Goal: Task Accomplishment & Management: Complete application form

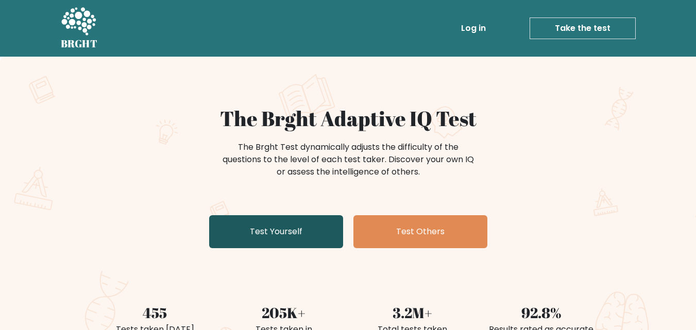
click at [302, 233] on link "Test Yourself" at bounding box center [276, 231] width 134 height 33
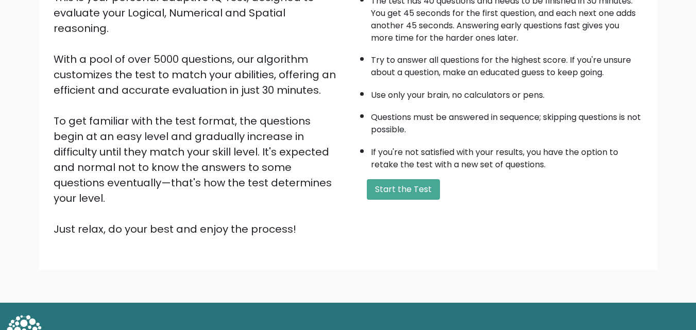
scroll to position [142, 0]
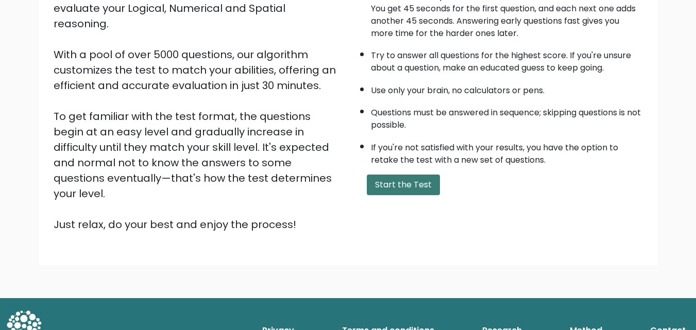
click at [413, 185] on button "Start the Test" at bounding box center [403, 185] width 73 height 21
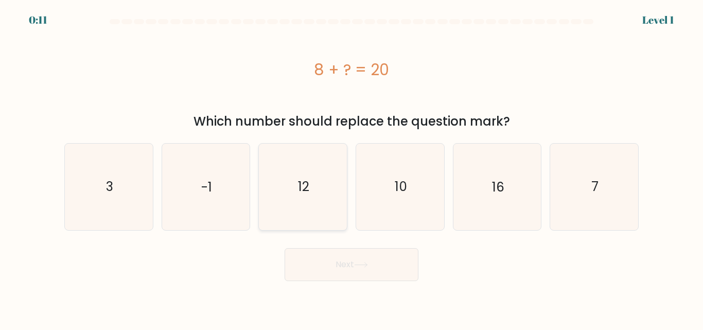
click at [320, 190] on icon "12" at bounding box center [303, 187] width 86 height 86
click at [352, 168] on input "c. 12" at bounding box center [352, 166] width 1 height 3
radio input "true"
click at [367, 267] on icon at bounding box center [361, 265] width 14 height 6
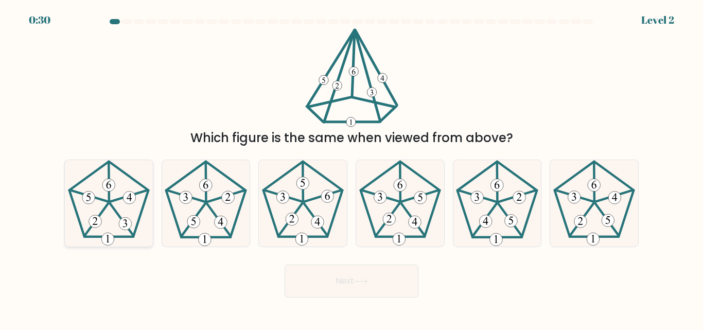
click at [107, 202] on 339 at bounding box center [89, 195] width 38 height 11
click at [352, 168] on input "a." at bounding box center [352, 166] width 1 height 3
radio input "true"
click at [342, 288] on button "Next" at bounding box center [352, 281] width 134 height 33
click at [335, 281] on button "Next" at bounding box center [352, 281] width 134 height 33
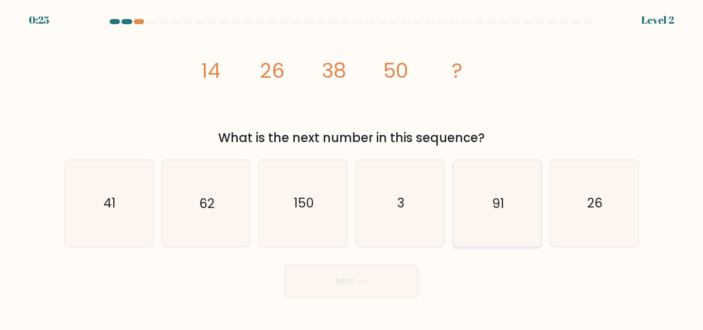
click at [490, 210] on icon "91" at bounding box center [497, 203] width 86 height 86
click at [352, 168] on input "e. 91" at bounding box center [352, 166] width 1 height 3
radio input "true"
click at [383, 279] on button "Next" at bounding box center [352, 281] width 134 height 33
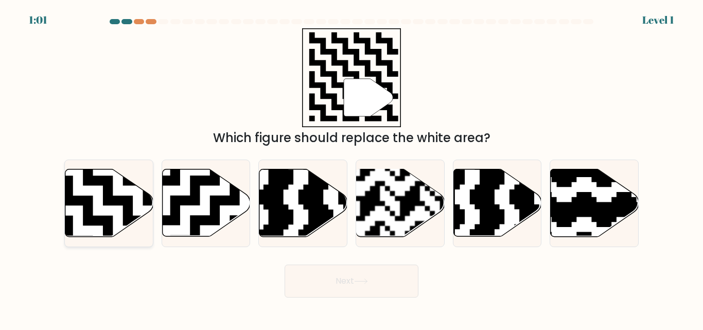
click at [118, 199] on icon at bounding box center [83, 166] width 160 height 160
click at [352, 168] on input "a." at bounding box center [352, 166] width 1 height 3
radio input "true"
click at [361, 270] on button "Next" at bounding box center [352, 281] width 134 height 33
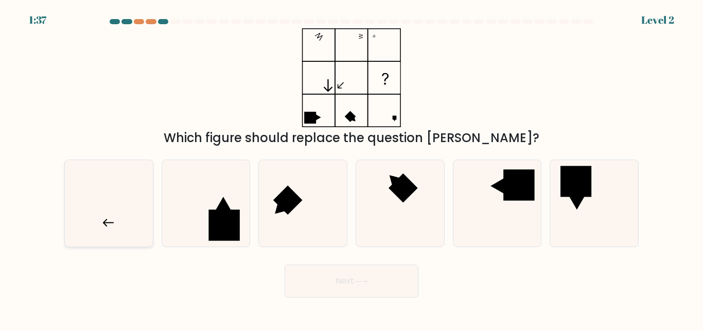
click at [117, 209] on icon at bounding box center [109, 203] width 86 height 86
click at [352, 168] on input "a." at bounding box center [352, 166] width 1 height 3
radio input "true"
click at [339, 273] on button "Next" at bounding box center [352, 281] width 134 height 33
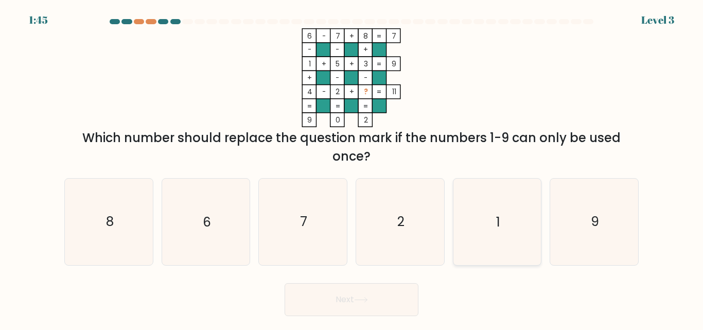
click at [513, 237] on icon "1" at bounding box center [497, 222] width 86 height 86
click at [352, 168] on input "e. 1" at bounding box center [352, 166] width 1 height 3
radio input "true"
click at [386, 292] on button "Next" at bounding box center [352, 299] width 134 height 33
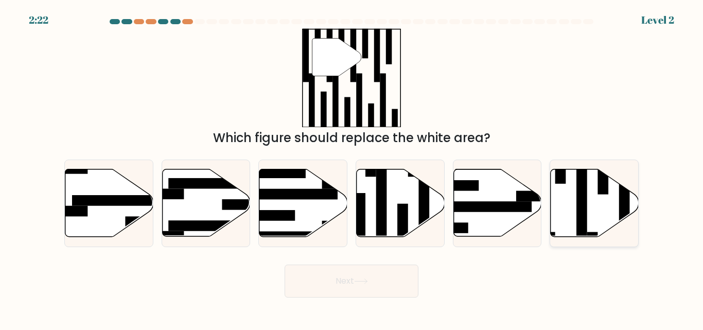
click at [567, 199] on icon at bounding box center [595, 202] width 88 height 67
click at [352, 168] on input "f." at bounding box center [352, 166] width 1 height 3
radio input "true"
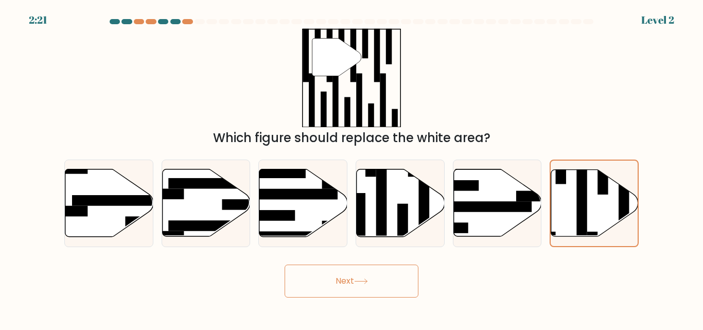
click at [386, 282] on button "Next" at bounding box center [352, 281] width 134 height 33
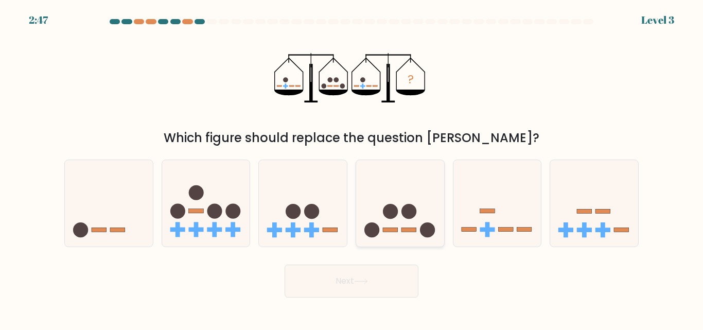
click at [389, 229] on rect at bounding box center [390, 230] width 15 height 4
click at [352, 168] on input "d." at bounding box center [352, 166] width 1 height 3
radio input "true"
click at [396, 278] on button "Next" at bounding box center [352, 281] width 134 height 33
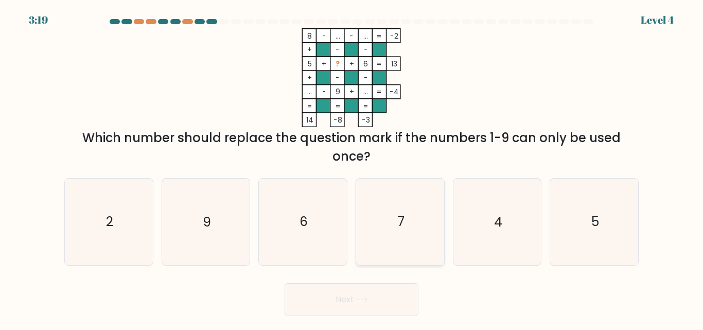
click at [386, 241] on icon "7" at bounding box center [400, 222] width 86 height 86
click at [352, 168] on input "d. 7" at bounding box center [352, 166] width 1 height 3
radio input "true"
click at [363, 295] on button "Next" at bounding box center [352, 299] width 134 height 33
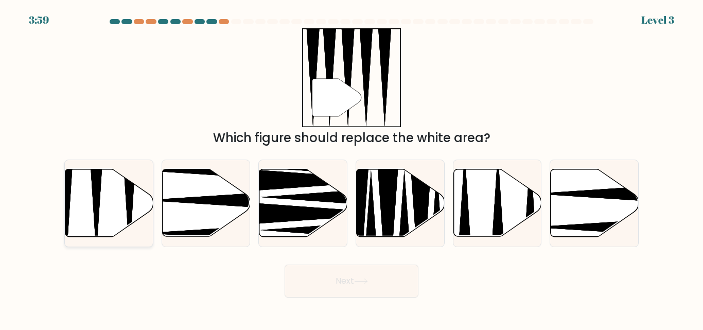
click at [122, 197] on icon at bounding box center [109, 202] width 88 height 67
click at [352, 168] on input "a." at bounding box center [352, 166] width 1 height 3
radio input "true"
click at [400, 281] on button "Next" at bounding box center [352, 281] width 134 height 33
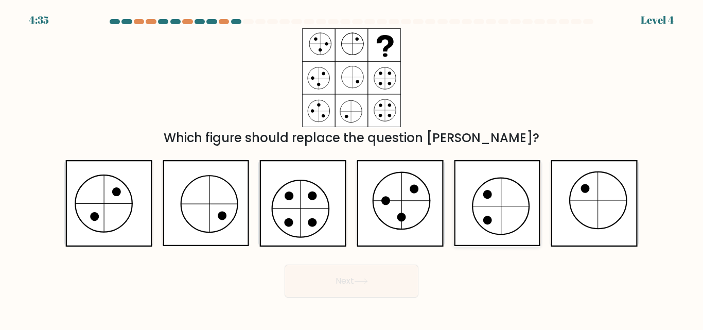
click at [494, 198] on icon at bounding box center [497, 203] width 86 height 86
click at [352, 168] on input "e." at bounding box center [352, 166] width 1 height 3
radio input "true"
click at [385, 290] on button "Next" at bounding box center [352, 281] width 134 height 33
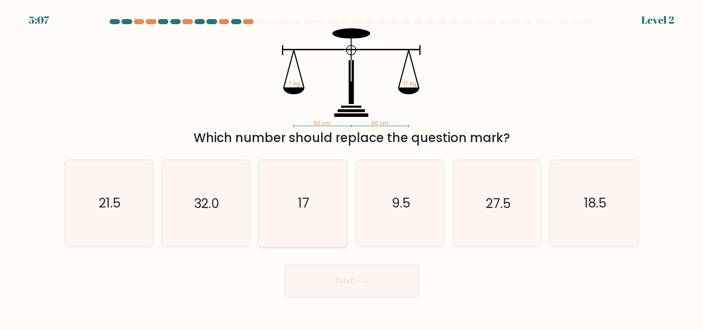
click at [316, 196] on icon "17" at bounding box center [303, 203] width 86 height 86
click at [352, 168] on input "c. 17" at bounding box center [352, 166] width 1 height 3
radio input "true"
click at [341, 283] on button "Next" at bounding box center [352, 281] width 134 height 33
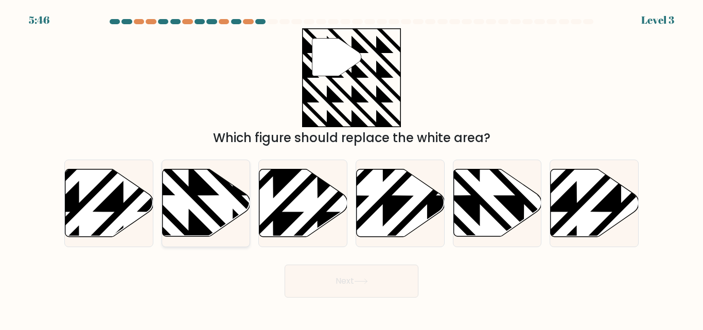
click at [204, 196] on icon at bounding box center [232, 239] width 177 height 177
click at [352, 168] on input "b." at bounding box center [352, 166] width 1 height 3
radio input "true"
click at [339, 295] on button "Next" at bounding box center [352, 281] width 134 height 33
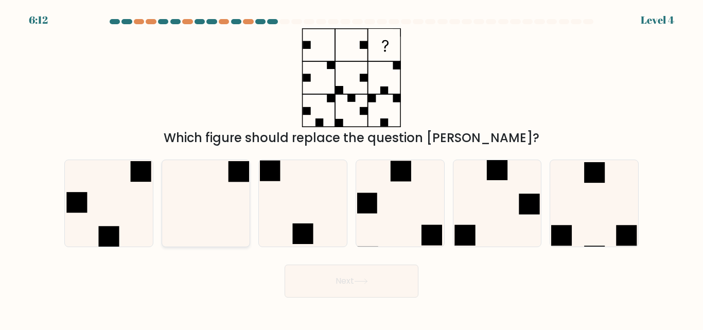
click at [208, 198] on icon at bounding box center [206, 203] width 86 height 86
click at [352, 168] on input "b." at bounding box center [352, 166] width 1 height 3
radio input "true"
click at [329, 283] on button "Next" at bounding box center [352, 281] width 134 height 33
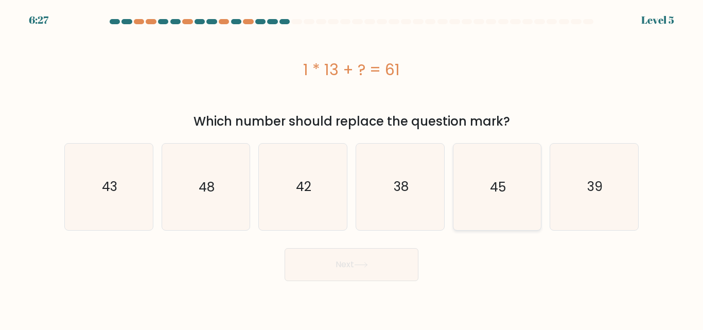
click at [492, 194] on text "45" at bounding box center [498, 187] width 16 height 18
click at [352, 168] on input "e. 45" at bounding box center [352, 166] width 1 height 3
radio input "true"
click at [365, 263] on icon at bounding box center [361, 265] width 14 height 6
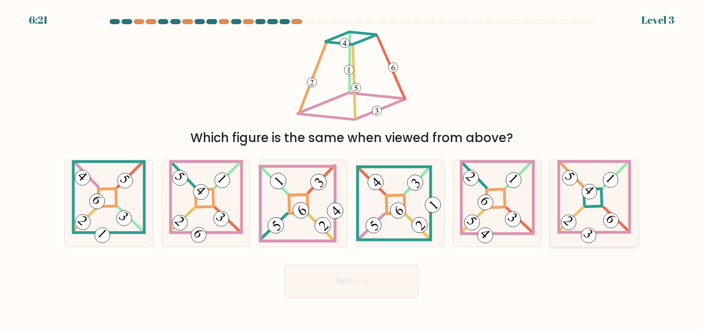
click at [596, 194] on 857 at bounding box center [590, 192] width 22 height 22
click at [352, 168] on input "f." at bounding box center [352, 166] width 1 height 3
radio input "true"
click at [375, 276] on button "Next" at bounding box center [352, 281] width 134 height 33
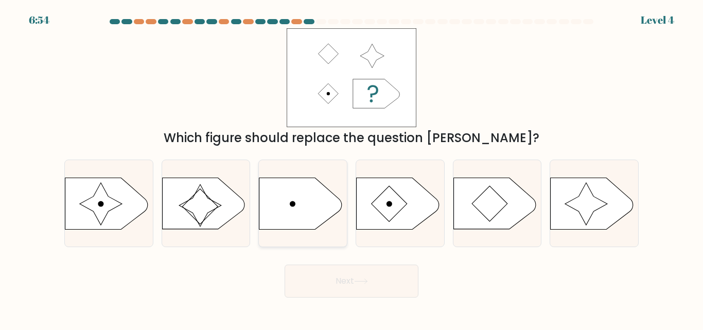
click at [311, 203] on icon at bounding box center [300, 203] width 82 height 51
click at [352, 168] on input "c." at bounding box center [352, 166] width 1 height 3
radio input "true"
click at [367, 283] on icon at bounding box center [361, 281] width 12 height 5
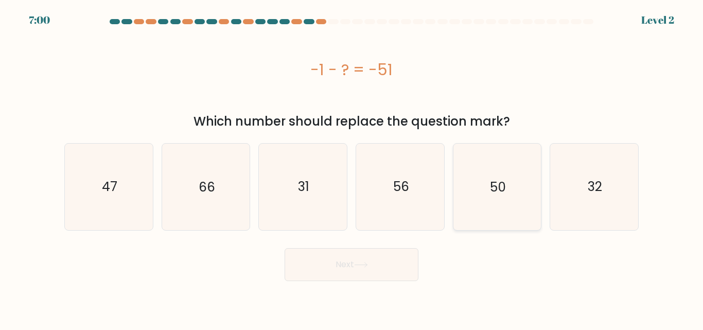
click at [488, 188] on icon "50" at bounding box center [497, 187] width 86 height 86
click at [352, 168] on input "e. 50" at bounding box center [352, 166] width 1 height 3
radio input "true"
click at [389, 265] on button "Next" at bounding box center [352, 264] width 134 height 33
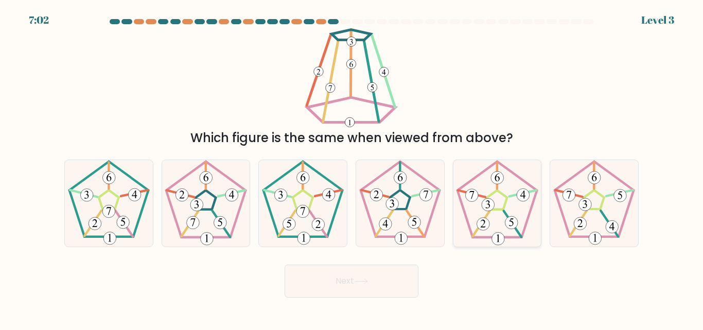
click at [500, 212] on icon at bounding box center [497, 203] width 86 height 86
click at [352, 168] on input "e." at bounding box center [352, 166] width 1 height 3
radio input "true"
click at [392, 289] on button "Next" at bounding box center [352, 281] width 134 height 33
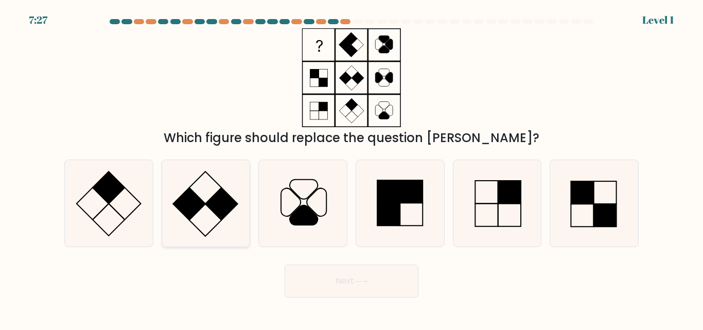
click at [214, 196] on rect at bounding box center [221, 204] width 32 height 32
click at [352, 168] on input "b." at bounding box center [352, 166] width 1 height 3
radio input "true"
click at [359, 281] on icon at bounding box center [361, 281] width 12 height 5
click at [340, 274] on button "Next" at bounding box center [352, 281] width 134 height 33
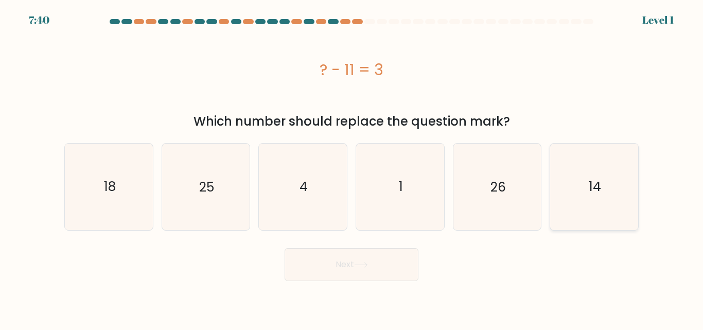
click at [571, 188] on icon "14" at bounding box center [594, 187] width 86 height 86
click at [352, 168] on input "f. 14" at bounding box center [352, 166] width 1 height 3
radio input "true"
click at [380, 263] on button "Next" at bounding box center [352, 264] width 134 height 33
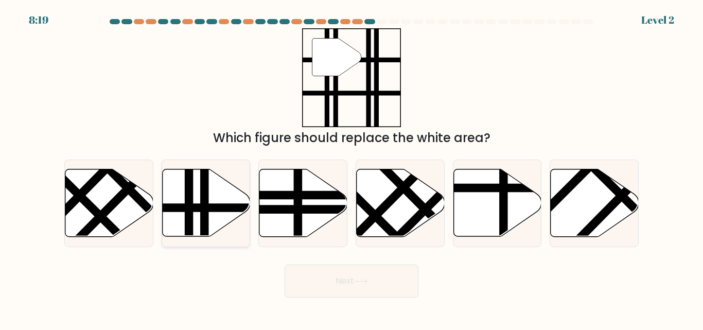
click at [197, 208] on line at bounding box center [232, 208] width 177 height 0
click at [352, 168] on input "b." at bounding box center [352, 166] width 1 height 3
radio input "true"
click at [339, 277] on button "Next" at bounding box center [352, 281] width 134 height 33
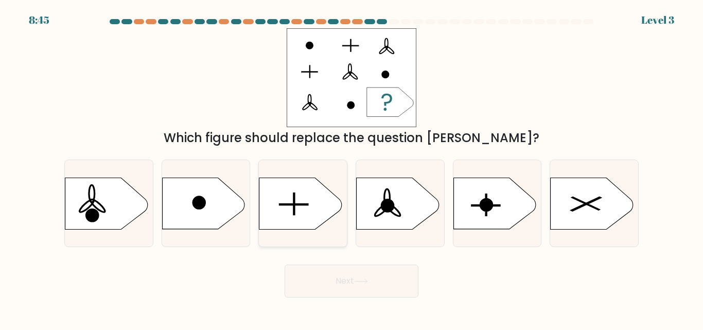
click at [303, 200] on icon at bounding box center [300, 203] width 82 height 51
click at [352, 168] on input "c." at bounding box center [352, 166] width 1 height 3
radio input "true"
click at [386, 283] on button "Next" at bounding box center [352, 281] width 134 height 33
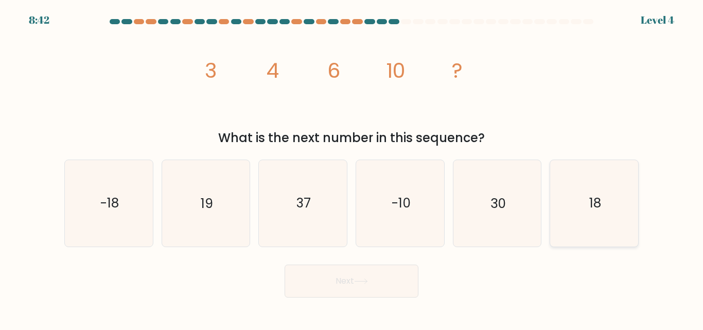
click at [565, 206] on icon "18" at bounding box center [594, 203] width 86 height 86
click at [352, 168] on input "f. 18" at bounding box center [352, 166] width 1 height 3
radio input "true"
click at [481, 200] on icon "30" at bounding box center [497, 203] width 86 height 86
click at [352, 168] on input "e. 30" at bounding box center [352, 166] width 1 height 3
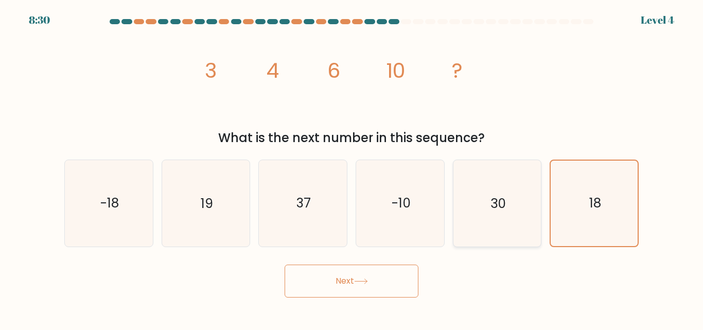
radio input "true"
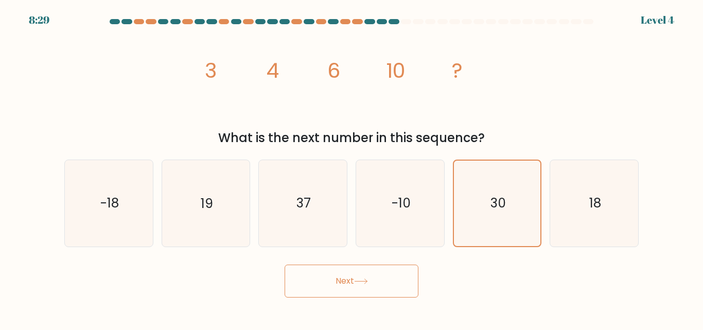
click at [395, 284] on button "Next" at bounding box center [352, 281] width 134 height 33
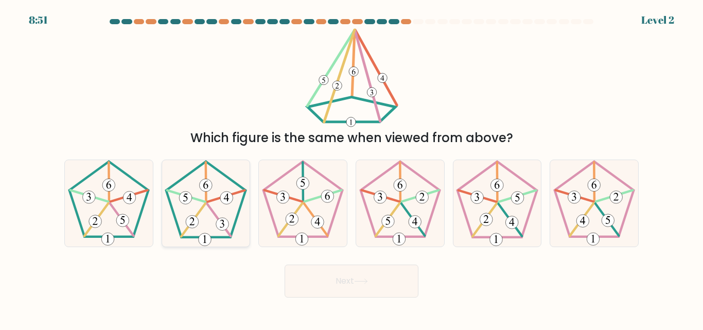
click at [229, 198] on 396 at bounding box center [226, 198] width 13 height 13
click at [352, 168] on input "b." at bounding box center [352, 166] width 1 height 3
radio input "true"
click at [331, 275] on button "Next" at bounding box center [352, 281] width 134 height 33
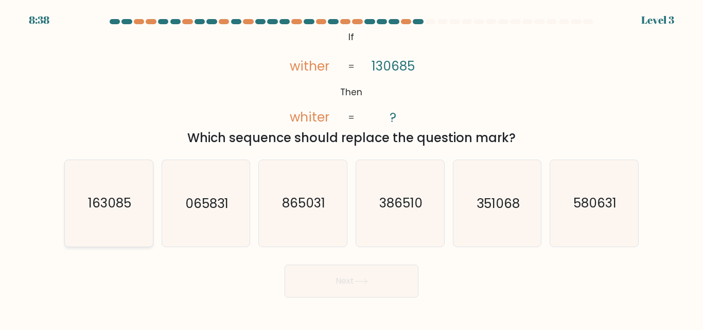
click at [109, 212] on text "163085" at bounding box center [109, 204] width 43 height 18
click at [352, 168] on input "a. 163085" at bounding box center [352, 166] width 1 height 3
radio input "true"
click at [361, 294] on button "Next" at bounding box center [352, 281] width 134 height 33
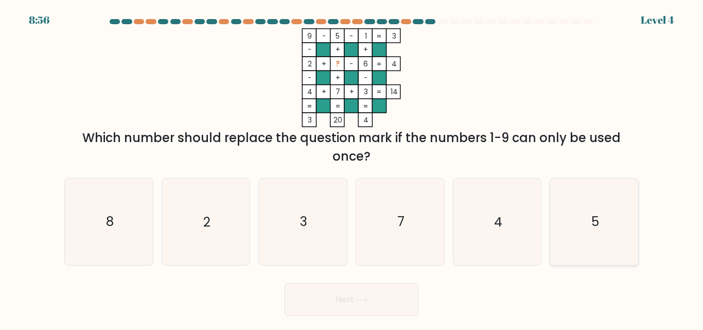
click at [597, 211] on icon "5" at bounding box center [594, 222] width 86 height 86
click at [352, 168] on input "f. 5" at bounding box center [352, 166] width 1 height 3
radio input "true"
click at [398, 302] on button "Next" at bounding box center [352, 299] width 134 height 33
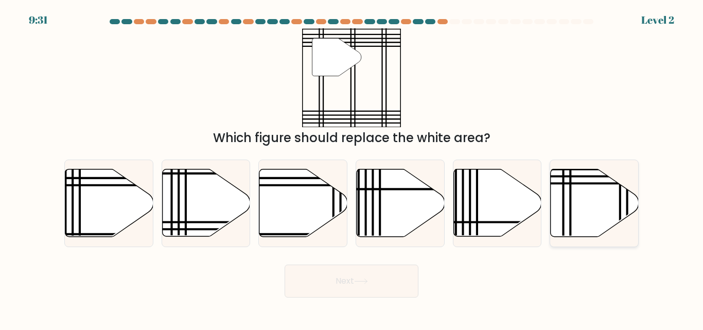
click at [618, 203] on icon at bounding box center [595, 202] width 88 height 67
click at [352, 168] on input "f." at bounding box center [352, 166] width 1 height 3
radio input "true"
click at [384, 287] on button "Next" at bounding box center [352, 281] width 134 height 33
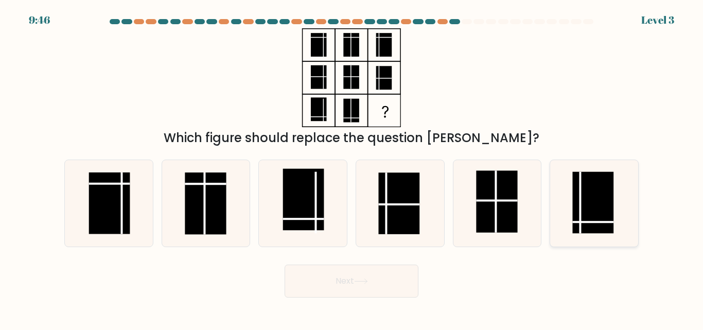
click at [589, 203] on rect at bounding box center [593, 203] width 41 height 62
click at [352, 168] on input "f." at bounding box center [352, 166] width 1 height 3
radio input "true"
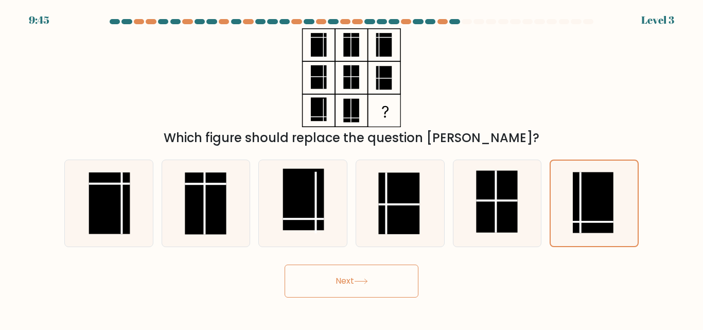
click at [396, 283] on button "Next" at bounding box center [352, 281] width 134 height 33
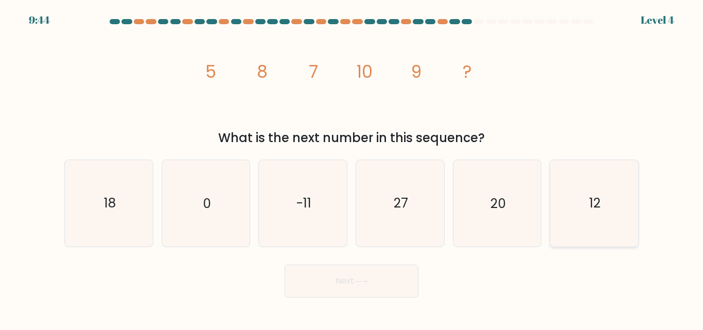
click at [611, 203] on icon "12" at bounding box center [594, 203] width 86 height 86
click at [352, 168] on input "f. 12" at bounding box center [352, 166] width 1 height 3
radio input "true"
click at [384, 306] on body "9:44 Level 4" at bounding box center [351, 165] width 703 height 330
click at [380, 291] on button "Next" at bounding box center [352, 281] width 134 height 33
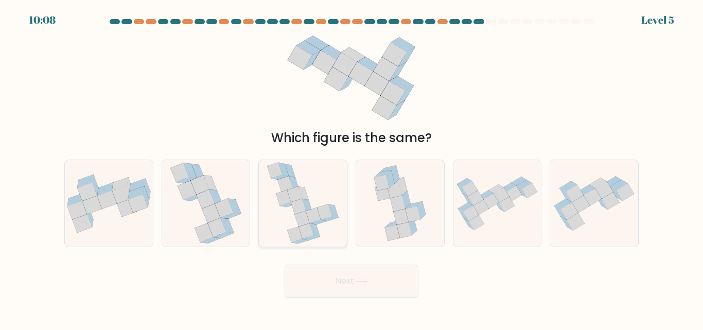
click at [313, 236] on icon at bounding box center [306, 230] width 15 height 15
click at [352, 168] on input "c." at bounding box center [352, 166] width 1 height 3
radio input "true"
click at [349, 281] on button "Next" at bounding box center [352, 281] width 134 height 33
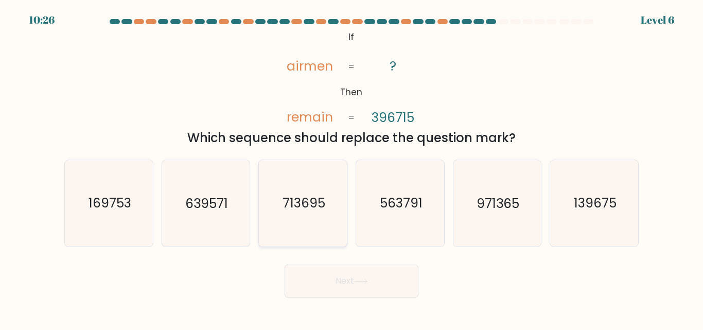
click at [305, 214] on icon "713695" at bounding box center [303, 203] width 86 height 86
click at [352, 168] on input "c. 713695" at bounding box center [352, 166] width 1 height 3
radio input "true"
click at [335, 274] on button "Next" at bounding box center [352, 281] width 134 height 33
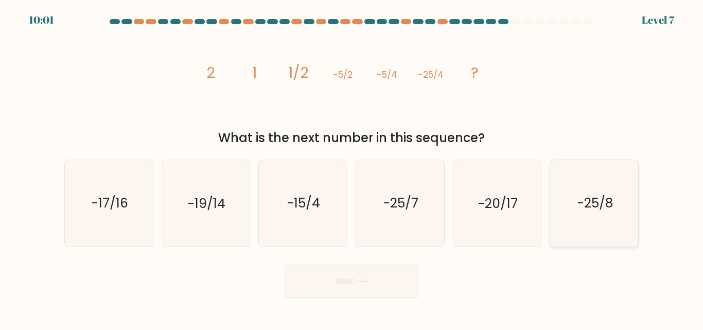
click at [590, 208] on text "-25/8" at bounding box center [596, 204] width 36 height 18
click at [352, 168] on input "f. -25/8" at bounding box center [352, 166] width 1 height 3
radio input "true"
click at [386, 285] on button "Next" at bounding box center [352, 281] width 134 height 33
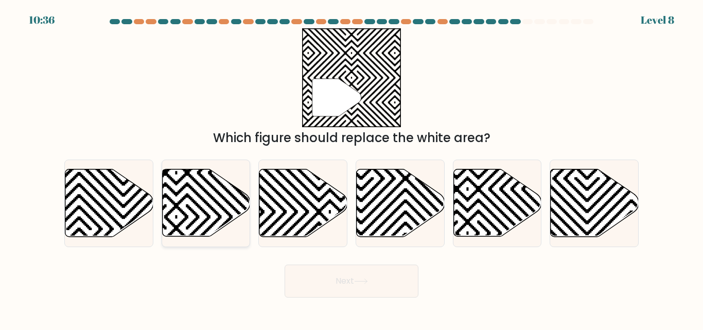
click at [197, 205] on icon at bounding box center [176, 128] width 177 height 177
click at [352, 168] on input "b." at bounding box center [352, 166] width 1 height 3
radio input "true"
click at [365, 277] on button "Next" at bounding box center [352, 281] width 134 height 33
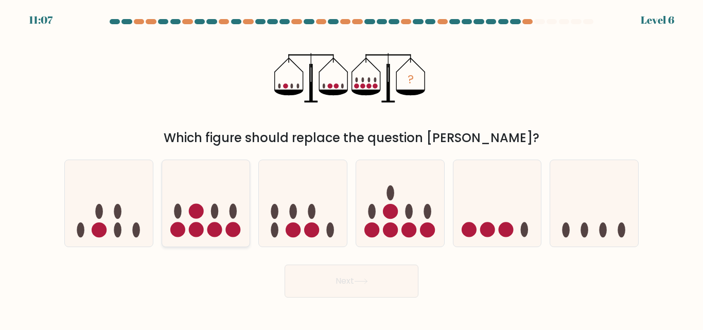
click at [216, 221] on icon at bounding box center [206, 203] width 88 height 73
click at [352, 168] on input "b." at bounding box center [352, 166] width 1 height 3
radio input "true"
click at [335, 277] on button "Next" at bounding box center [352, 281] width 134 height 33
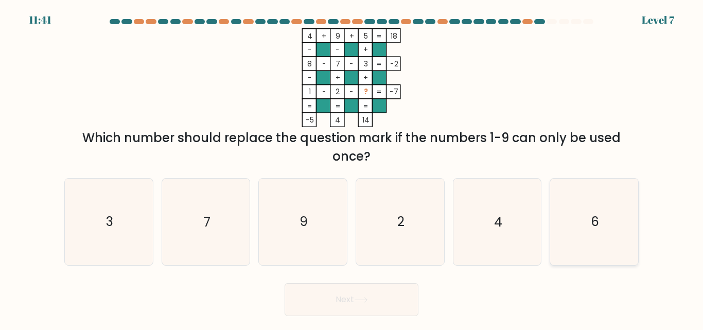
click at [578, 230] on icon "6" at bounding box center [594, 222] width 86 height 86
click at [352, 168] on input "f. 6" at bounding box center [352, 166] width 1 height 3
radio input "true"
click at [386, 306] on button "Next" at bounding box center [352, 299] width 134 height 33
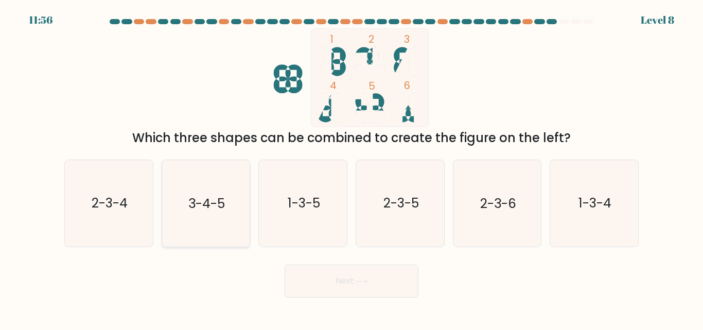
click at [226, 217] on icon "3-4-5" at bounding box center [206, 203] width 86 height 86
click at [352, 168] on input "b. 3-4-5" at bounding box center [352, 166] width 1 height 3
radio input "true"
click at [324, 278] on button "Next" at bounding box center [352, 281] width 134 height 33
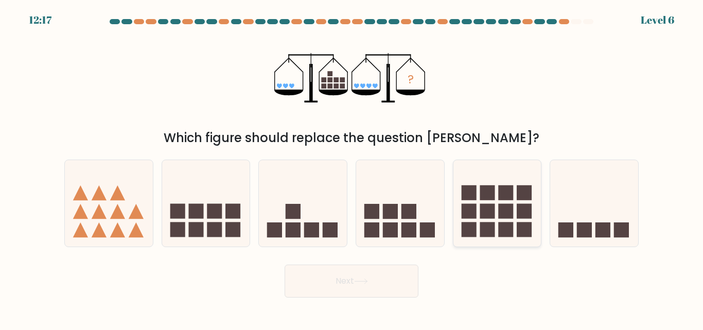
click at [481, 215] on rect at bounding box center [487, 211] width 15 height 15
click at [352, 168] on input "e." at bounding box center [352, 166] width 1 height 3
radio input "true"
click at [363, 275] on button "Next" at bounding box center [352, 281] width 134 height 33
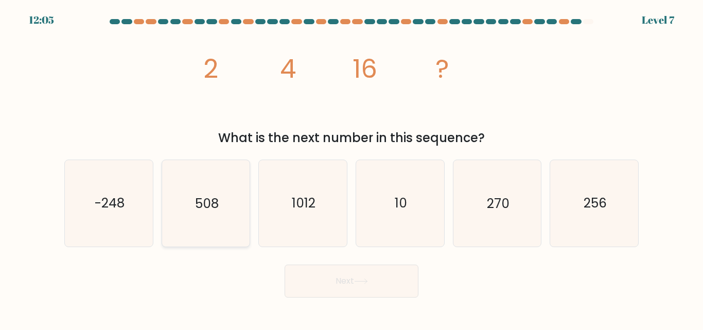
click at [233, 220] on icon "508" at bounding box center [206, 203] width 86 height 86
click at [352, 168] on input "b. 508" at bounding box center [352, 166] width 1 height 3
radio input "true"
click at [357, 279] on icon at bounding box center [361, 282] width 14 height 6
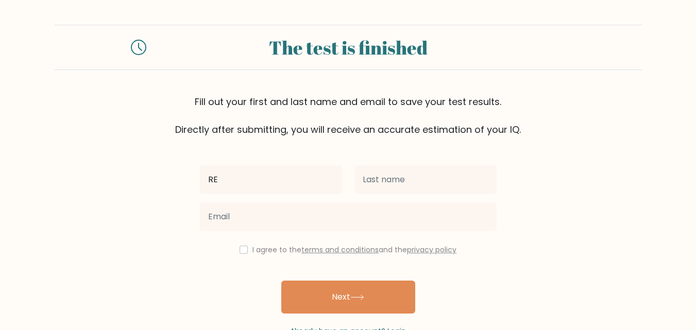
type input "REJIE"
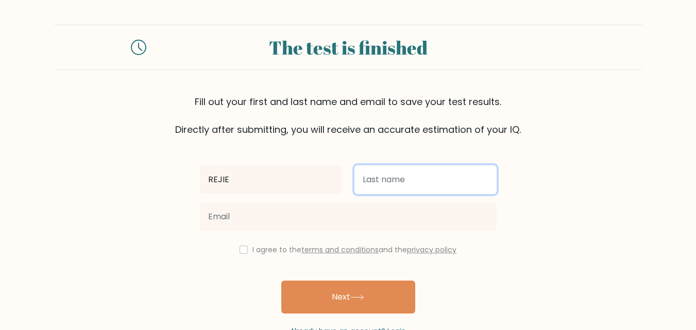
click at [368, 178] on input "text" at bounding box center [425, 179] width 142 height 29
type input "SUMBI"
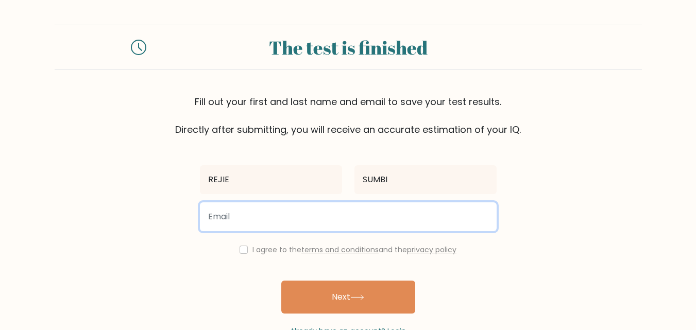
click at [311, 219] on input "email" at bounding box center [348, 216] width 297 height 29
type input "rejiesumbi8@gmail.com"
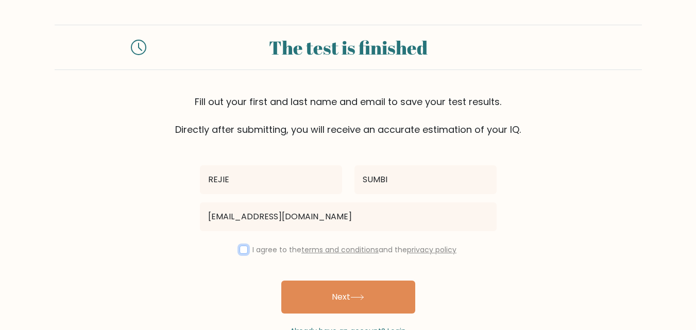
click at [239, 251] on input "checkbox" at bounding box center [243, 250] width 8 height 8
checkbox input "true"
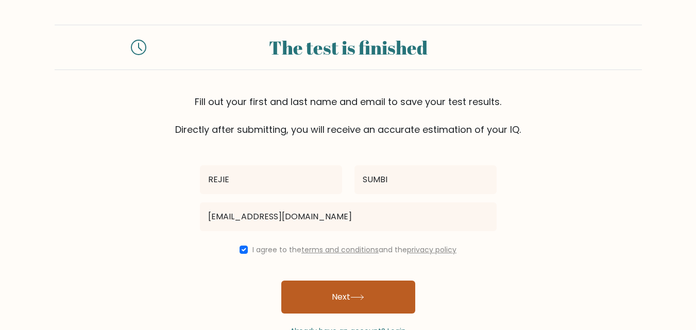
click at [332, 311] on button "Next" at bounding box center [348, 297] width 134 height 33
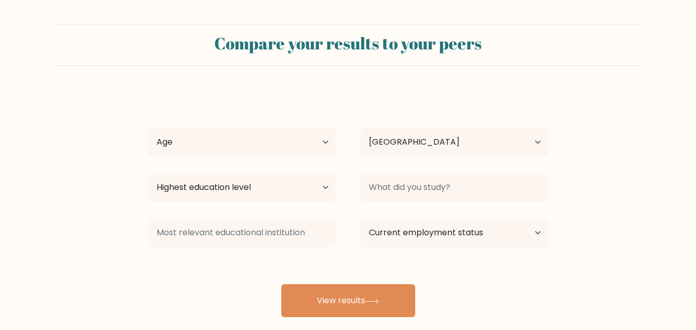
select select "PH"
click at [322, 143] on select "Age Under [DEMOGRAPHIC_DATA] [DEMOGRAPHIC_DATA] [DEMOGRAPHIC_DATA] [DEMOGRAPHIC…" at bounding box center [241, 142] width 187 height 29
select select "25_34"
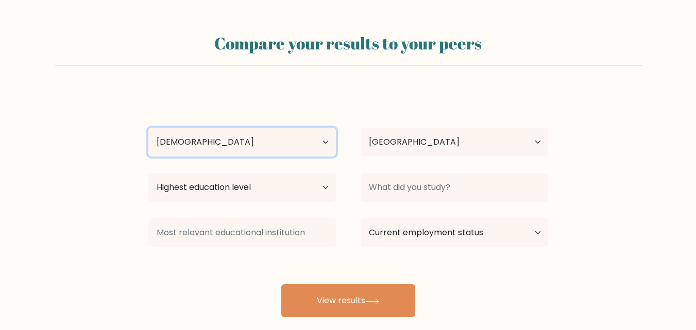
click at [148, 128] on select "Age Under [DEMOGRAPHIC_DATA] [DEMOGRAPHIC_DATA] [DEMOGRAPHIC_DATA] [DEMOGRAPHIC…" at bounding box center [241, 142] width 187 height 29
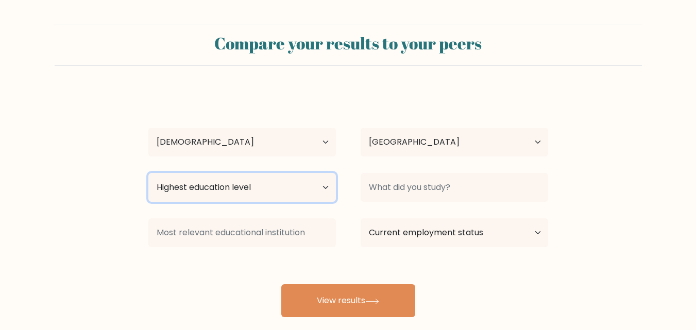
click at [222, 187] on select "Highest education level No schooling Primary Lower Secondary Upper Secondary Oc…" at bounding box center [241, 187] width 187 height 29
select select "bachelors_degree"
click at [148, 173] on select "Highest education level No schooling Primary Lower Secondary Upper Secondary Oc…" at bounding box center [241, 187] width 187 height 29
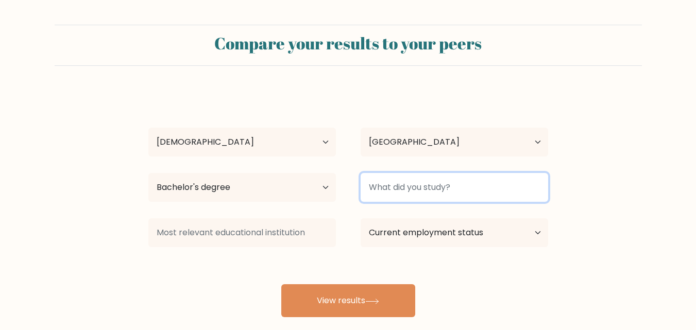
click at [447, 192] on input at bounding box center [453, 187] width 187 height 29
type input "[GEOGRAPHIC_DATA]"
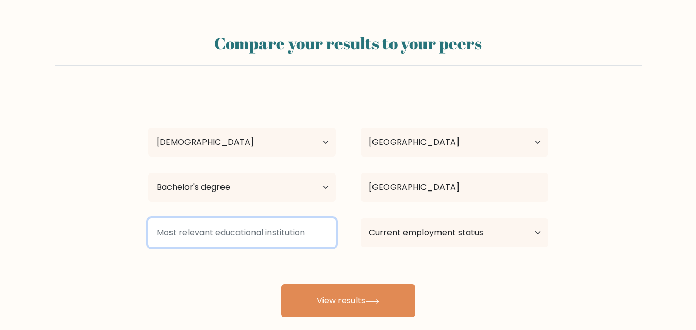
click at [293, 235] on input at bounding box center [241, 232] width 187 height 29
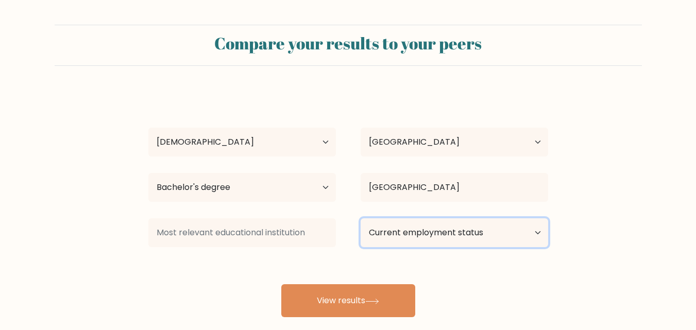
click at [497, 235] on select "Current employment status Employed Student Retired Other / prefer not to answer" at bounding box center [453, 232] width 187 height 29
select select "other"
click at [360, 218] on select "Current employment status Employed Student Retired Other / prefer not to answer" at bounding box center [453, 232] width 187 height 29
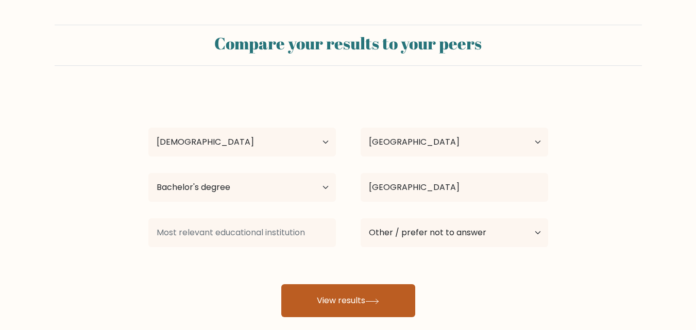
click at [359, 308] on button "View results" at bounding box center [348, 300] width 134 height 33
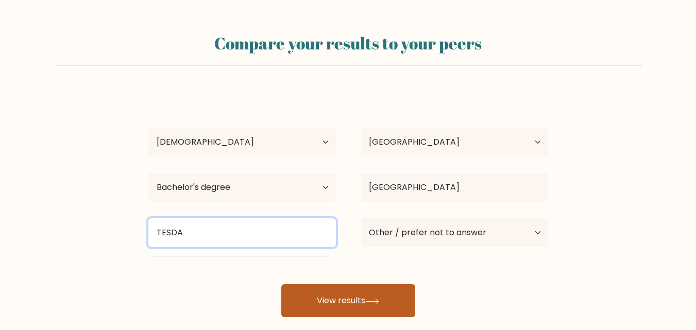
type input "TESDA"
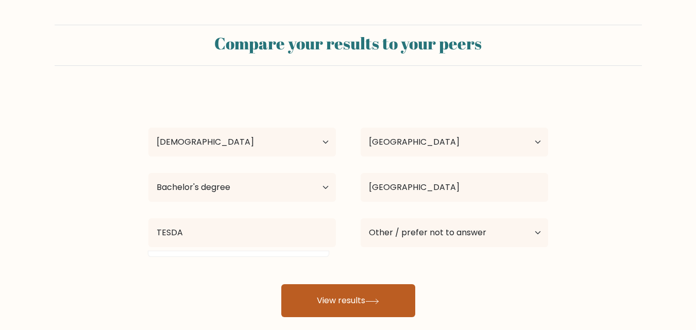
click at [368, 303] on icon at bounding box center [372, 302] width 14 height 6
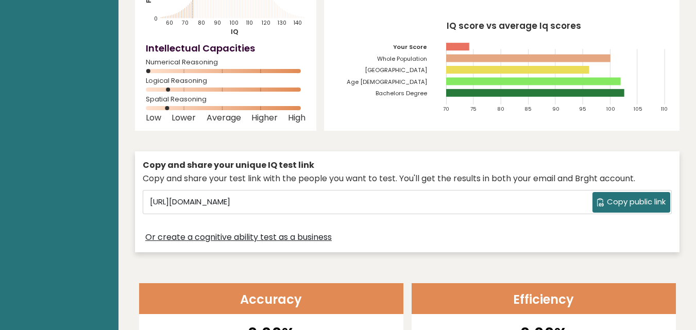
scroll to position [154, 0]
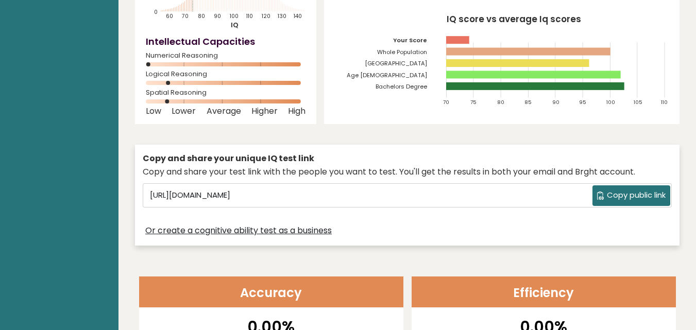
click at [616, 192] on span "Copy public link" at bounding box center [635, 195] width 59 height 12
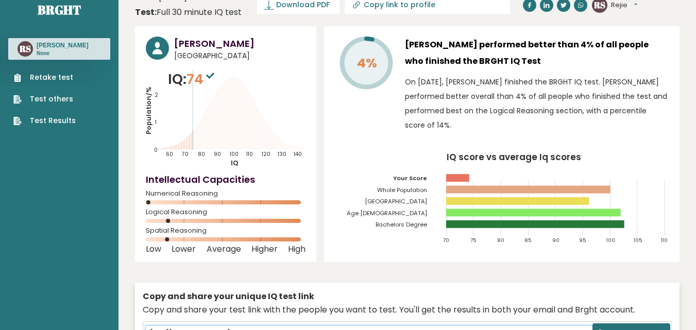
scroll to position [0, 0]
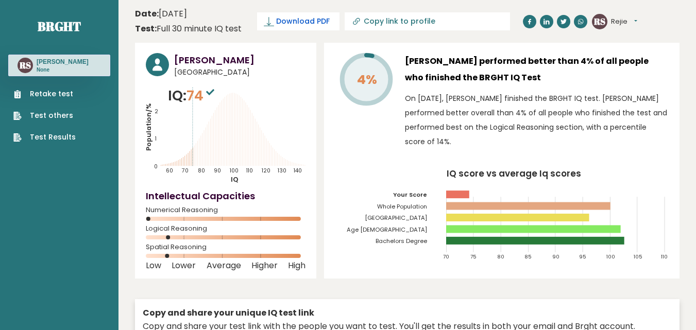
click at [307, 17] on span "Download PDF" at bounding box center [303, 21] width 54 height 11
